Goal: Information Seeking & Learning: Learn about a topic

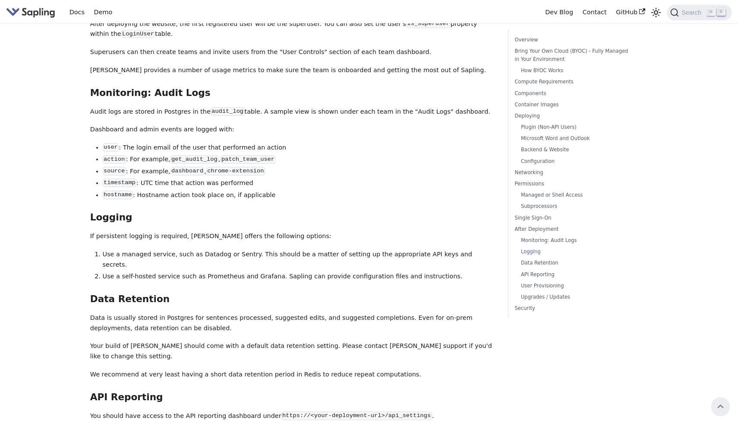
scroll to position [2847, 0]
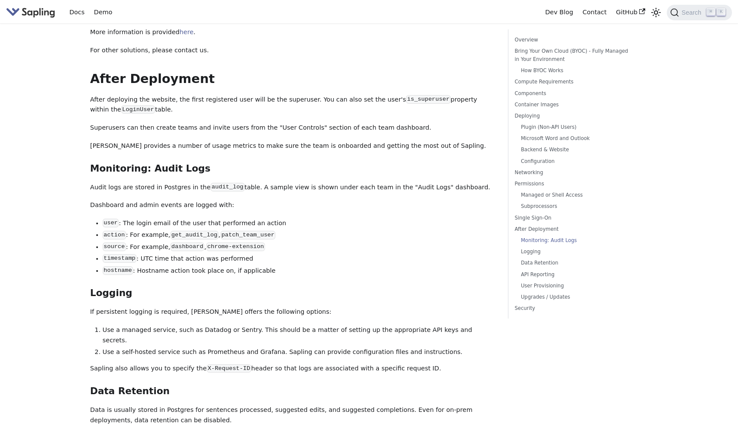
scroll to position [3094, 0]
